Goal: Information Seeking & Learning: Compare options

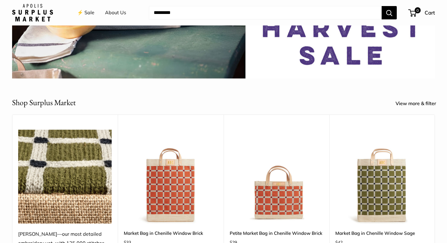
scroll to position [238, 0]
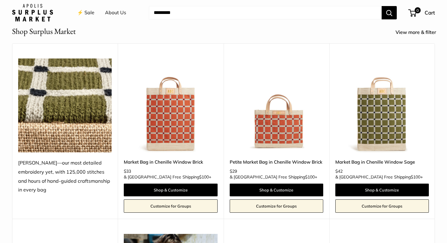
click at [0, 0] on img at bounding box center [0, 0] width 0 height 0
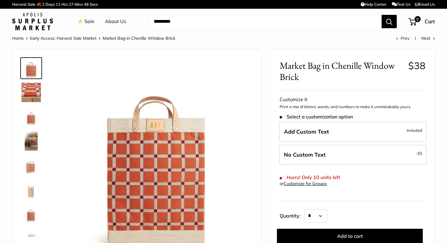
scroll to position [6, 0]
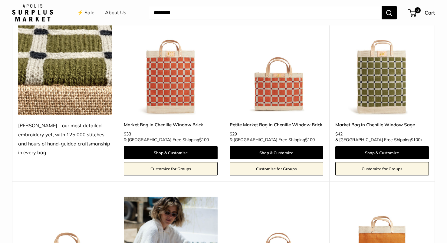
scroll to position [275, 0]
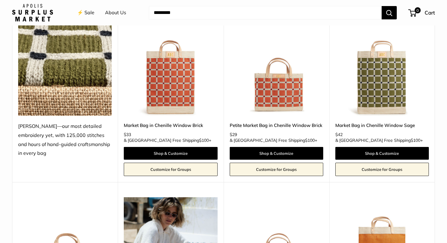
click at [0, 0] on img at bounding box center [0, 0] width 0 height 0
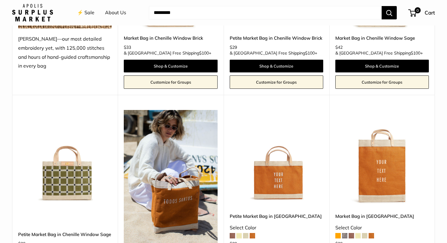
scroll to position [365, 0]
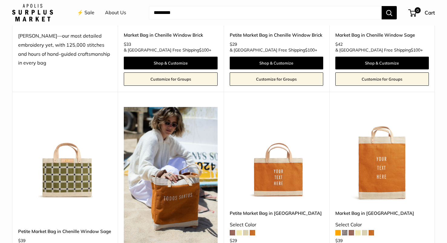
click at [0, 0] on img at bounding box center [0, 0] width 0 height 0
